Goal: Navigation & Orientation: Locate item on page

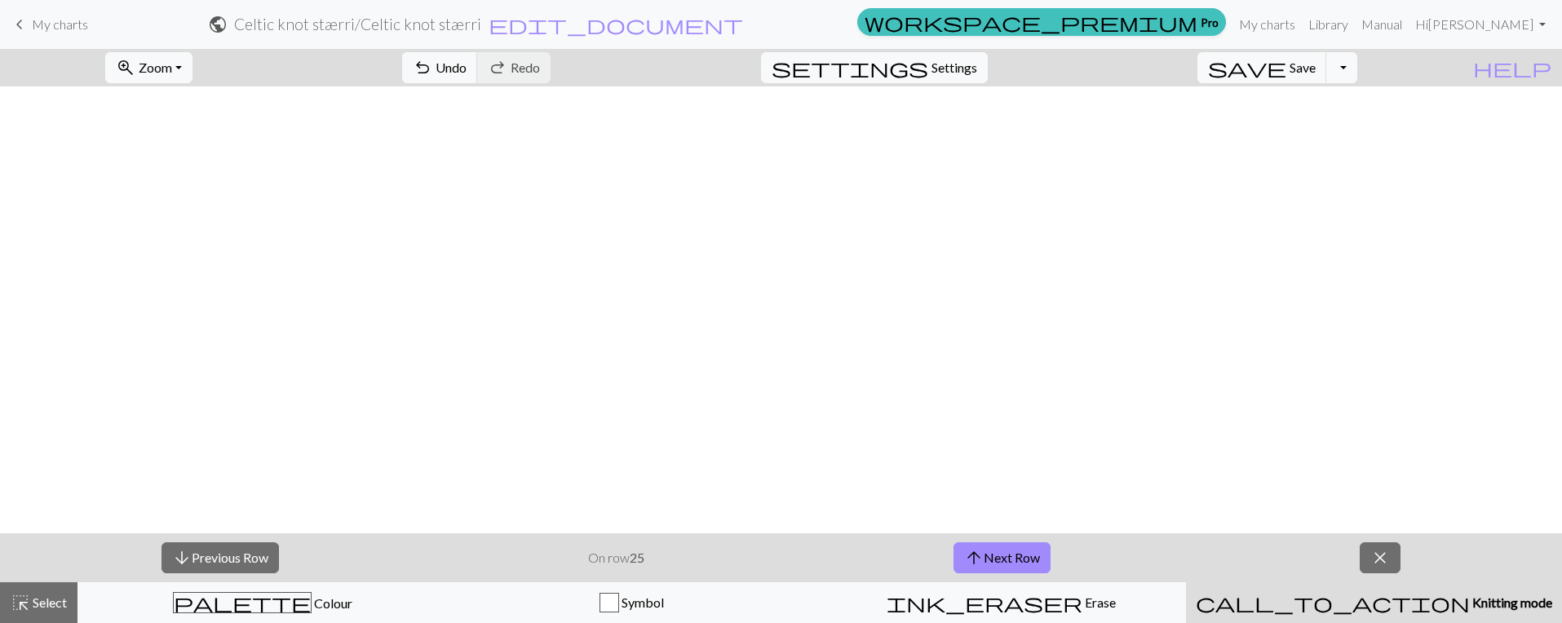
scroll to position [815, 19]
click at [990, 555] on button "arrow_upward Next Row" at bounding box center [1001, 557] width 97 height 31
click at [997, 554] on button "arrow_upward Next Row" at bounding box center [1001, 557] width 97 height 31
click at [992, 564] on button "arrow_upward Next Row" at bounding box center [1001, 557] width 97 height 31
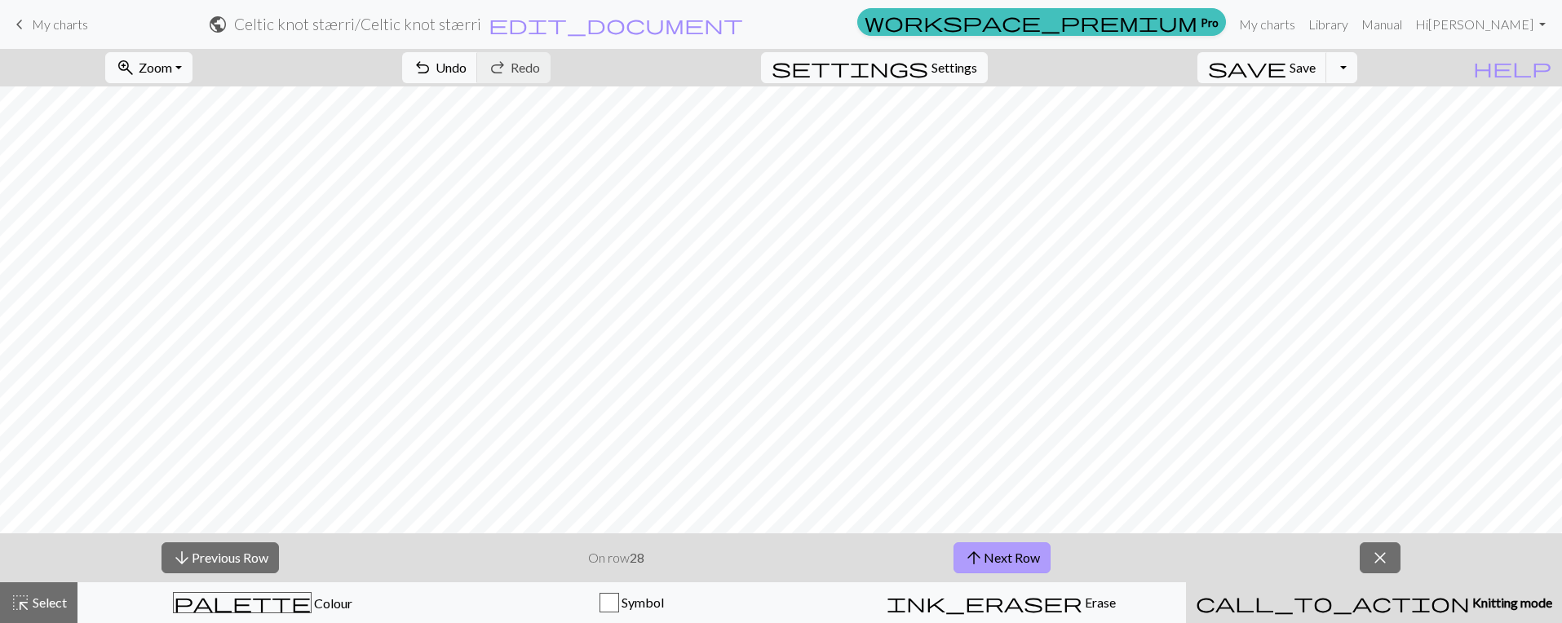
click at [1028, 561] on button "arrow_upward Next Row" at bounding box center [1001, 557] width 97 height 31
click at [1036, 552] on button "arrow_upward Next Row" at bounding box center [1001, 557] width 97 height 31
click at [1025, 562] on button "arrow_upward Next Row" at bounding box center [1001, 557] width 97 height 31
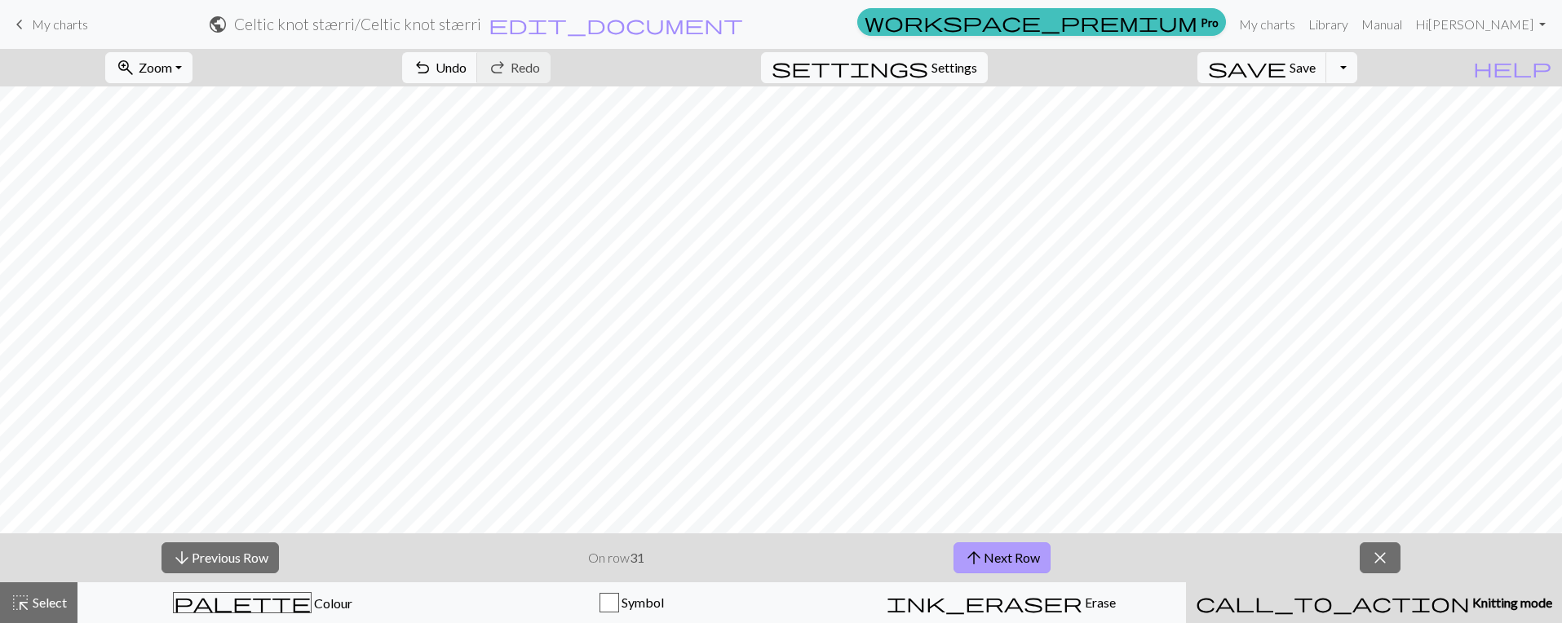
click at [1010, 557] on button "arrow_upward Next Row" at bounding box center [1001, 557] width 97 height 31
click at [1019, 555] on button "arrow_upward Next Row" at bounding box center [1001, 557] width 97 height 31
click at [1012, 567] on button "arrow_upward Next Row" at bounding box center [1001, 557] width 97 height 31
click at [1023, 565] on button "arrow_upward Next Row" at bounding box center [1001, 557] width 97 height 31
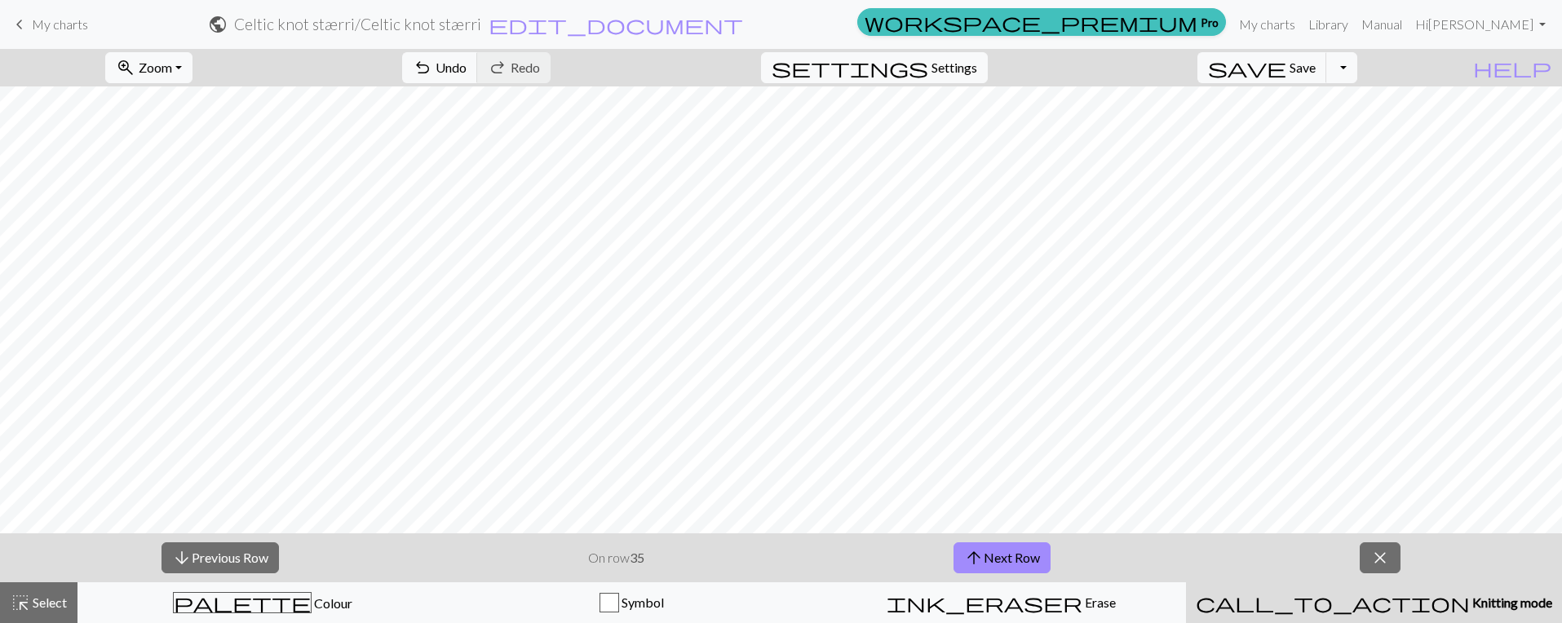
scroll to position [564, 19]
click at [1015, 555] on button "arrow_upward Next Row" at bounding box center [1001, 557] width 97 height 31
click at [1030, 559] on button "arrow_upward Next Row" at bounding box center [1001, 557] width 97 height 31
click at [1024, 554] on button "arrow_upward Next Row" at bounding box center [1001, 557] width 97 height 31
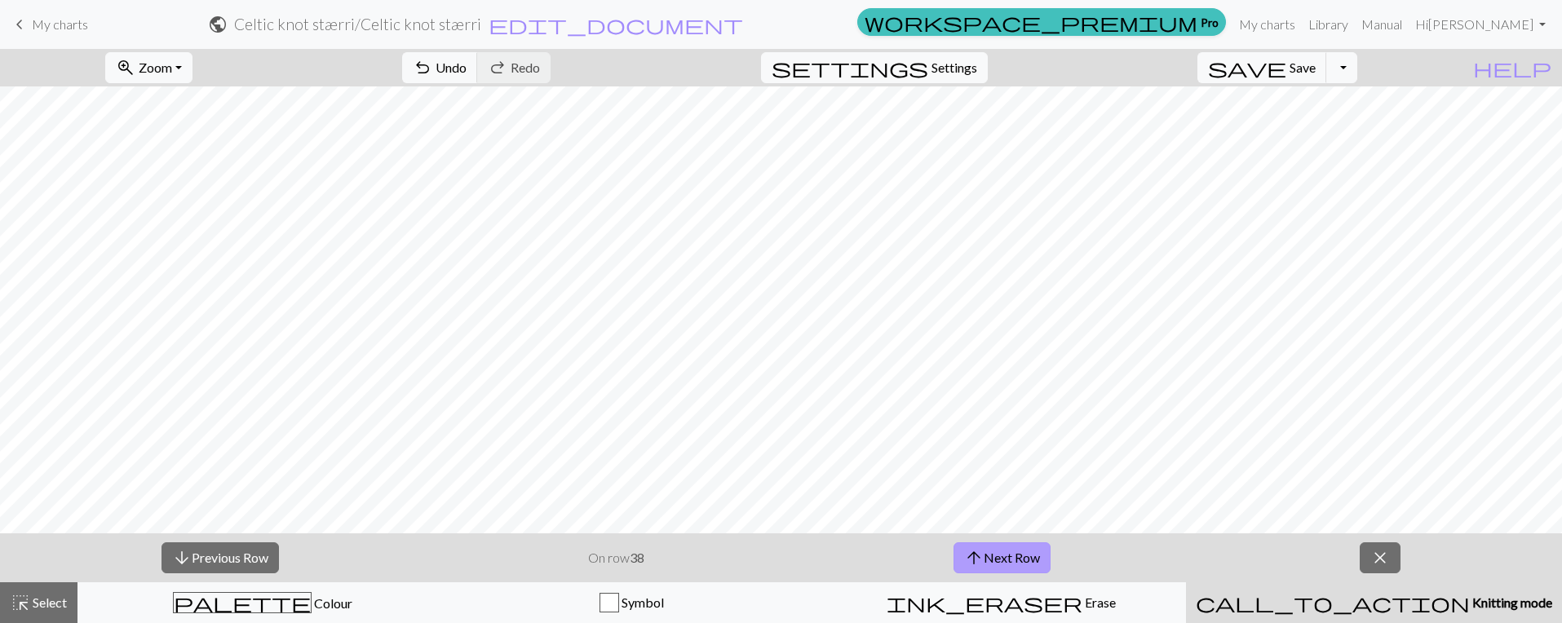
click at [1007, 552] on button "arrow_upward Next Row" at bounding box center [1001, 557] width 97 height 31
click at [1036, 556] on button "arrow_upward Next Row" at bounding box center [1001, 557] width 97 height 31
click at [1010, 563] on button "arrow_upward Next Row" at bounding box center [1001, 557] width 97 height 31
